Goal: Find specific page/section: Find specific page/section

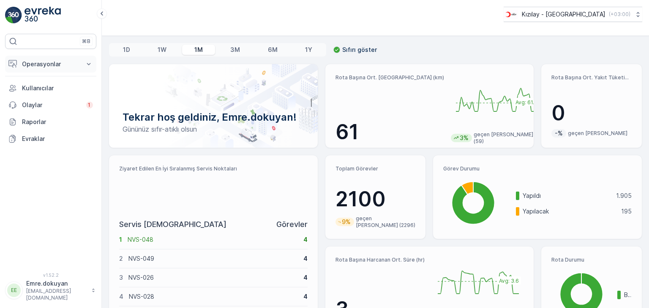
click at [42, 66] on p "Operasyonlar" at bounding box center [50, 64] width 57 height 8
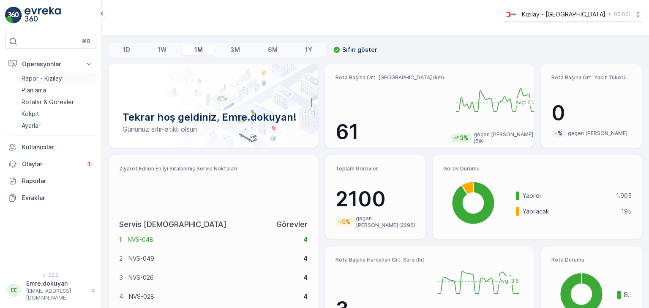
click at [51, 75] on p "Rapor - Kızılay" at bounding box center [42, 78] width 41 height 8
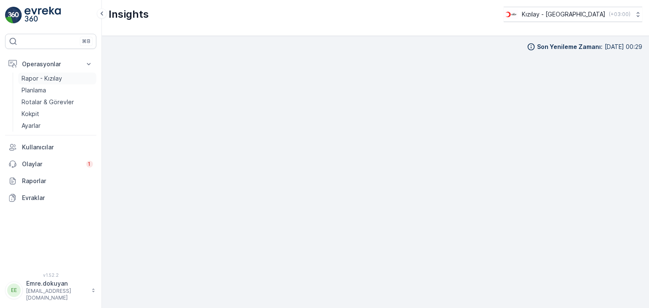
click at [55, 79] on p "Rapor - Kızılay" at bounding box center [42, 78] width 41 height 8
click at [411, 42] on div "Son Yenileme Zamanı : 13.10.2025 00:29" at bounding box center [375, 38] width 533 height 8
click at [640, 124] on div "Son Yenileme Zamanı : 13.10.2025 00:29" at bounding box center [375, 172] width 547 height 272
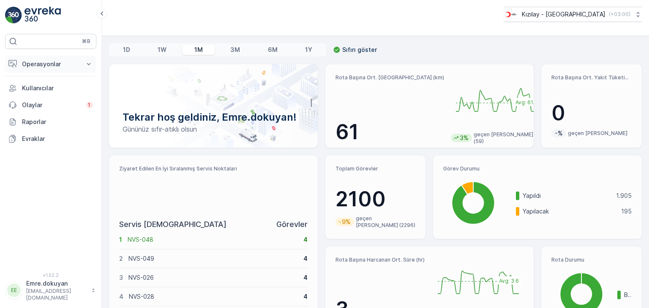
click at [58, 64] on p "Operasyonlar" at bounding box center [50, 64] width 57 height 8
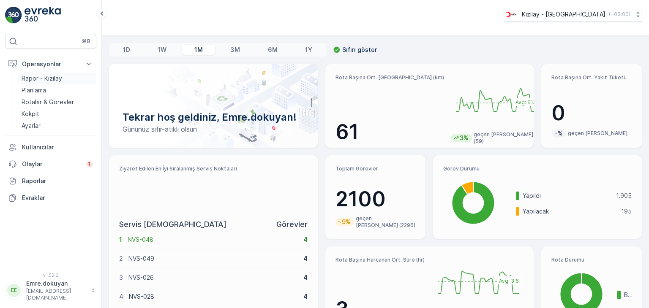
click at [55, 81] on p "Rapor - Kızılay" at bounding box center [42, 78] width 41 height 8
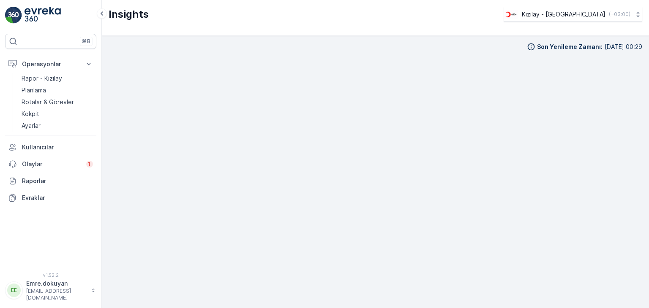
scroll to position [7, 0]
click at [44, 110] on link "Kokpit" at bounding box center [57, 114] width 78 height 12
